Goal: Find specific page/section: Find specific page/section

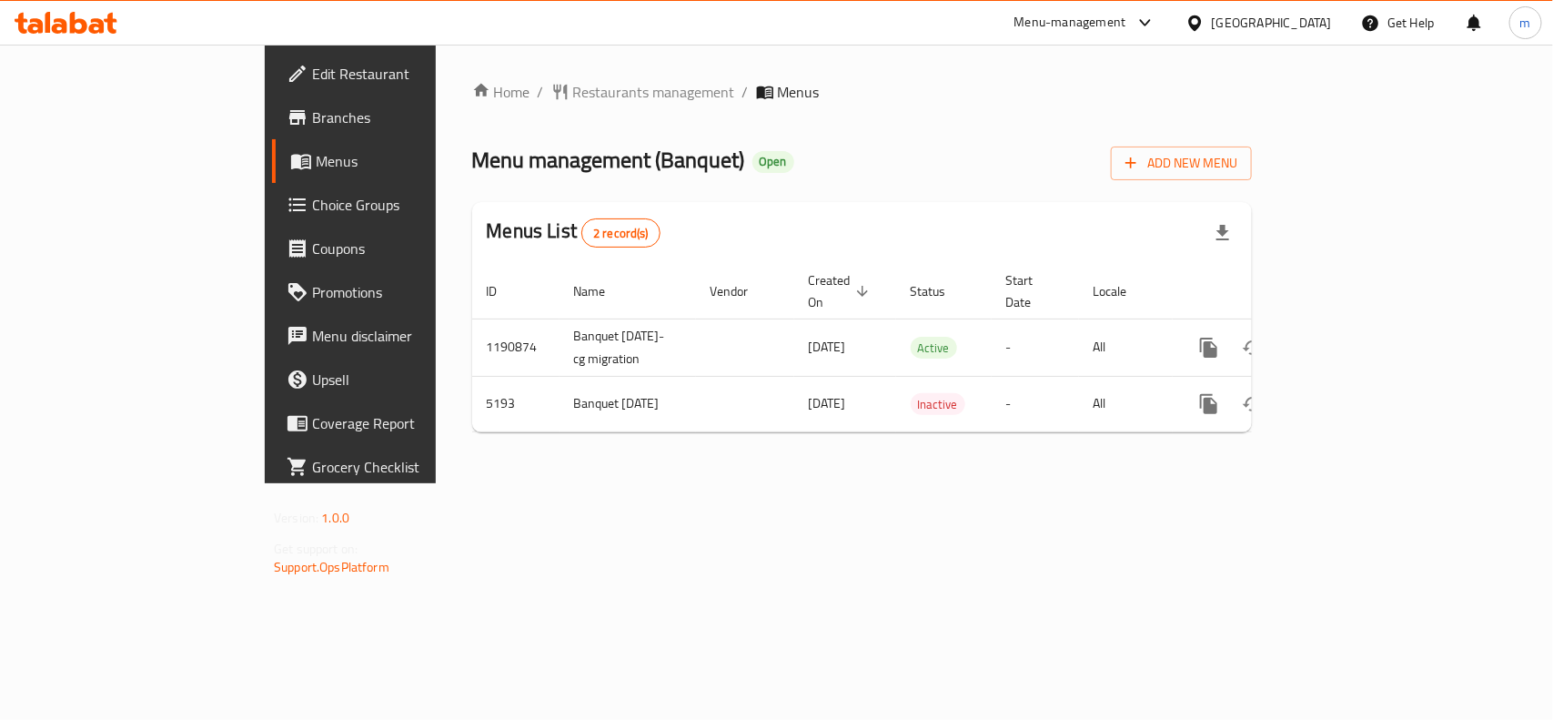
click at [573, 91] on span "Restaurants management" at bounding box center [654, 92] width 162 height 22
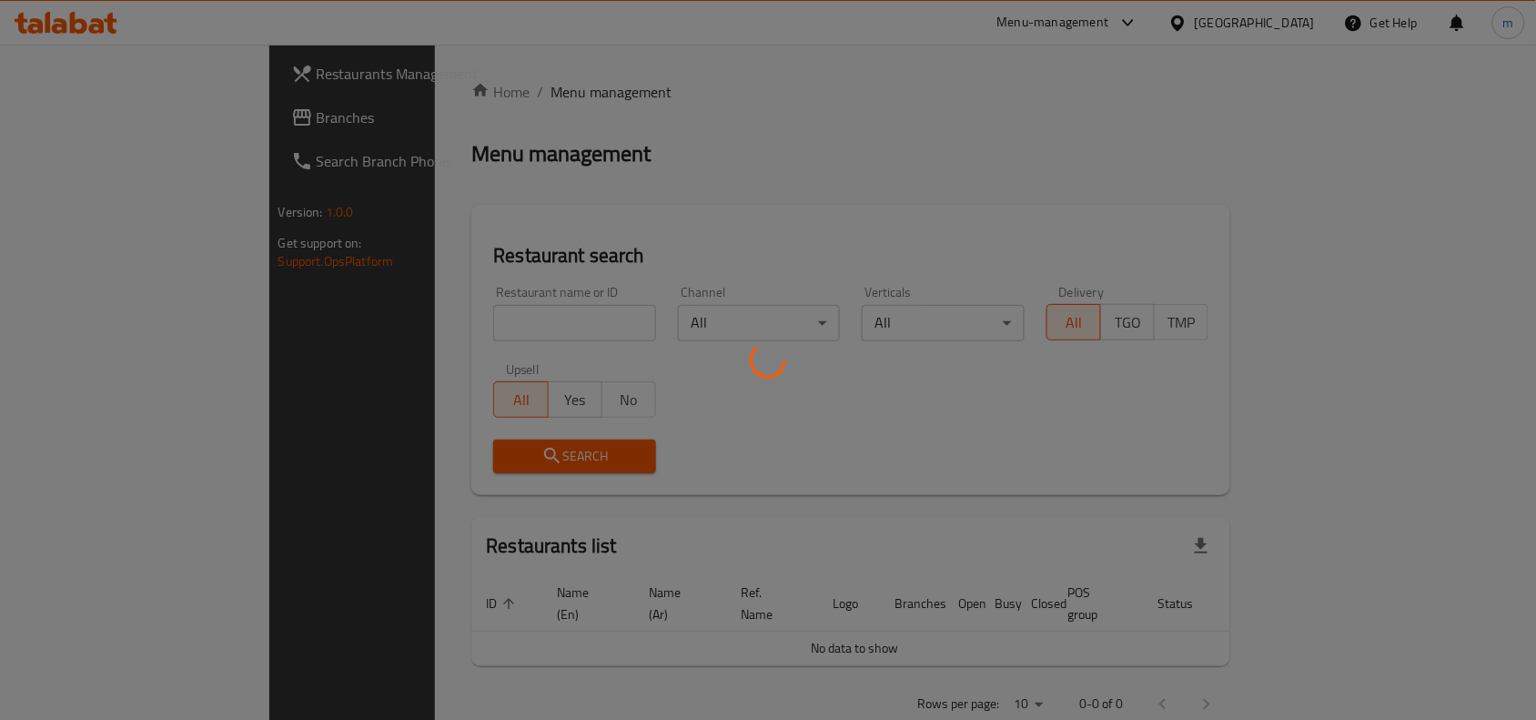
click at [384, 314] on div at bounding box center [768, 360] width 1536 height 720
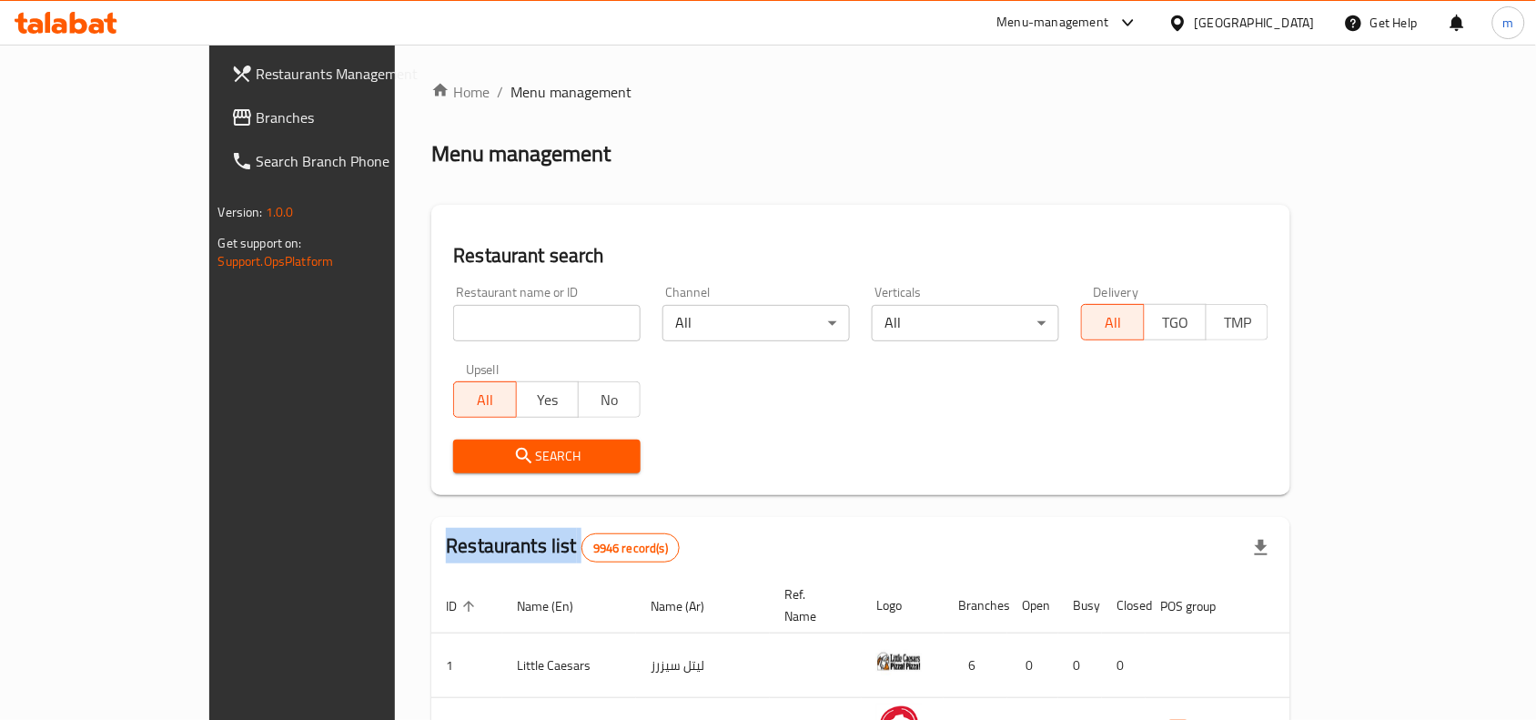
click at [431, 314] on div "Home / Menu management Menu management Restaurant search Restaurant name or ID …" at bounding box center [860, 637] width 859 height 1113
click at [453, 308] on input "search" at bounding box center [546, 323] width 187 height 36
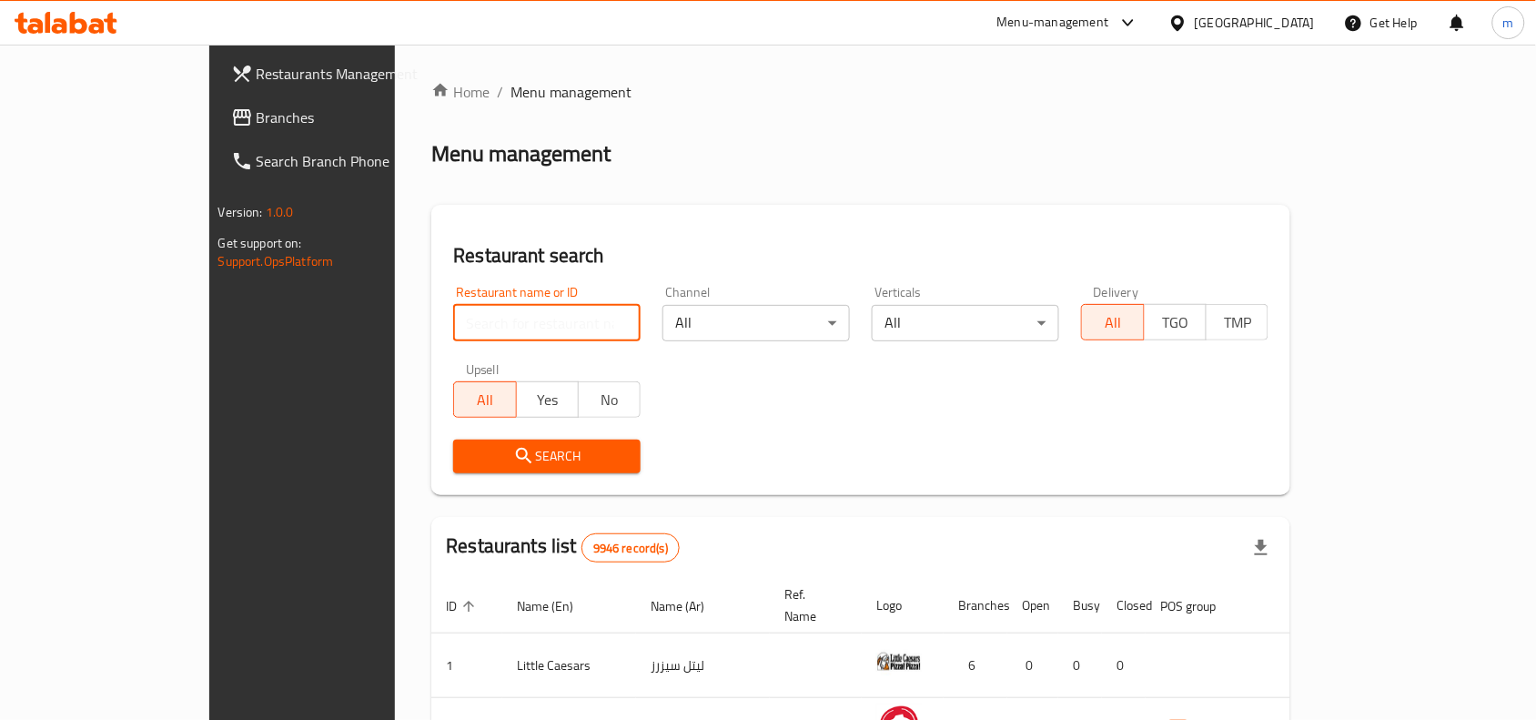
paste input "3391"
type input "3391"
click button "Search" at bounding box center [546, 457] width 187 height 34
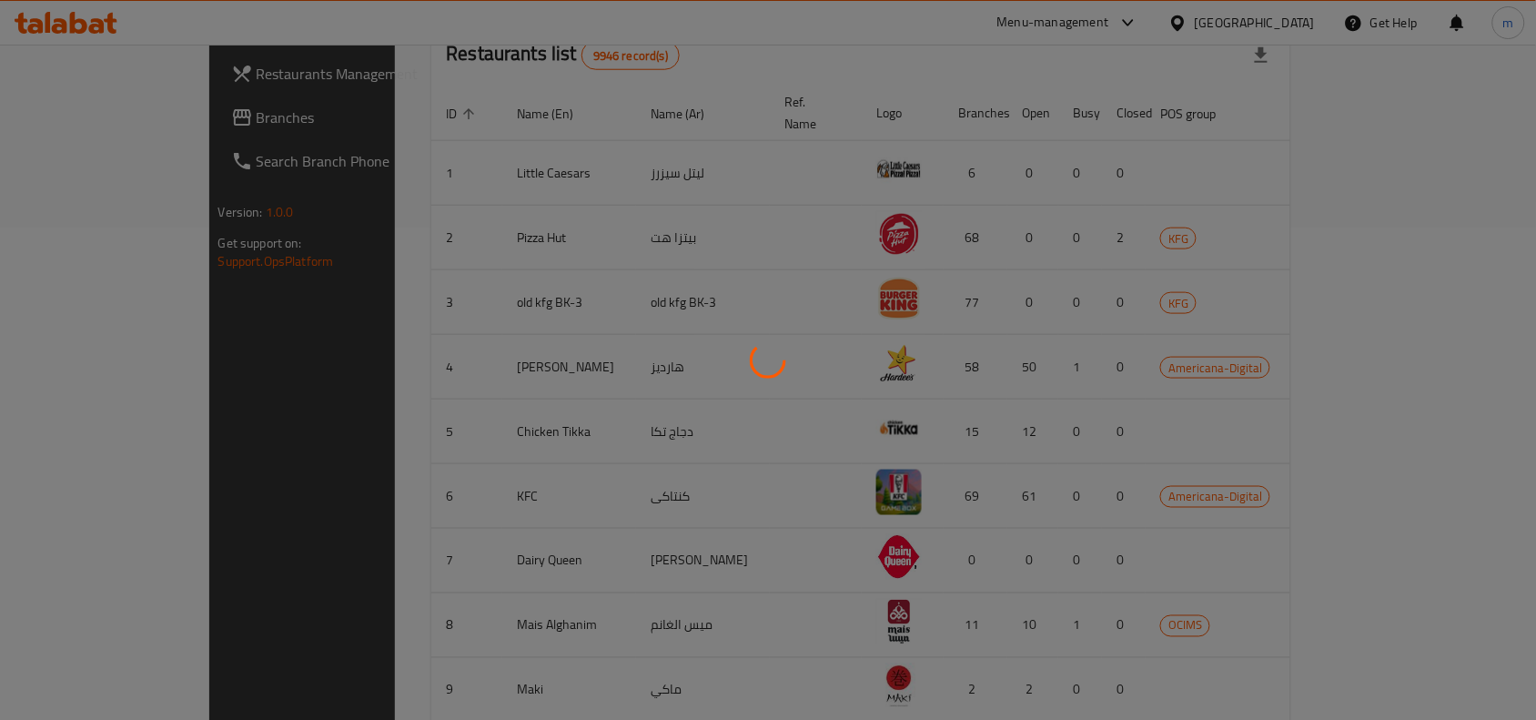
scroll to position [56, 0]
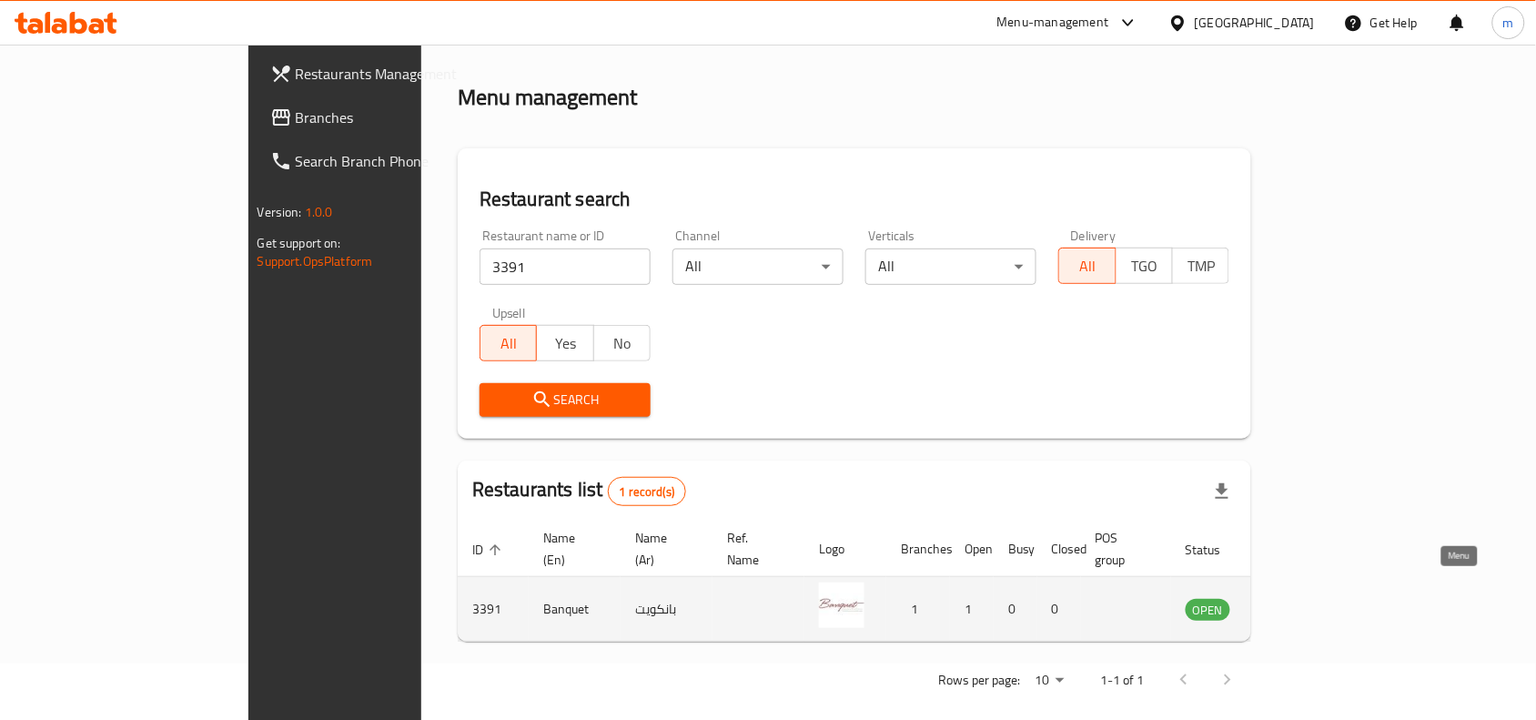
click at [1302, 602] on icon "enhanced table" at bounding box center [1292, 609] width 20 height 15
